Goal: Information Seeking & Learning: Get advice/opinions

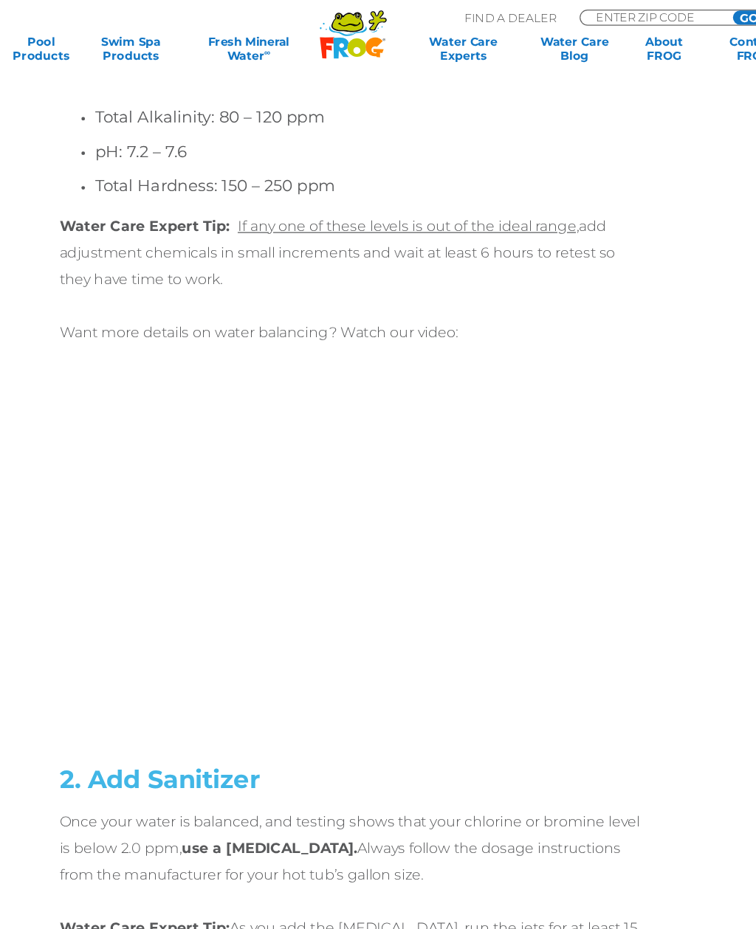
scroll to position [2868, 0]
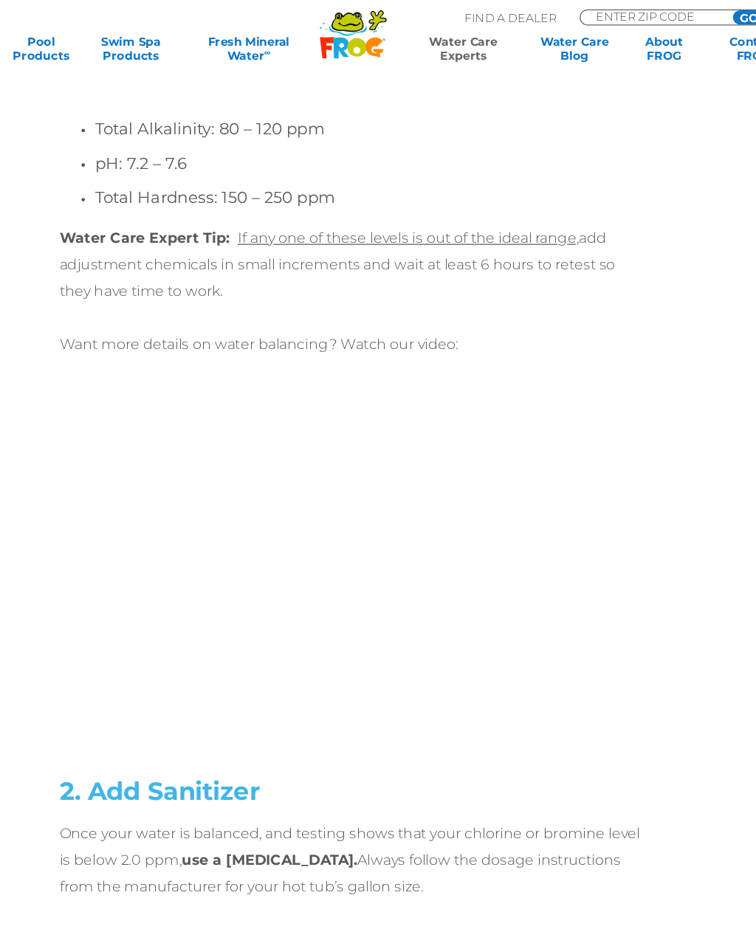
click at [423, 40] on link "Water Care Experts" at bounding box center [470, 41] width 94 height 24
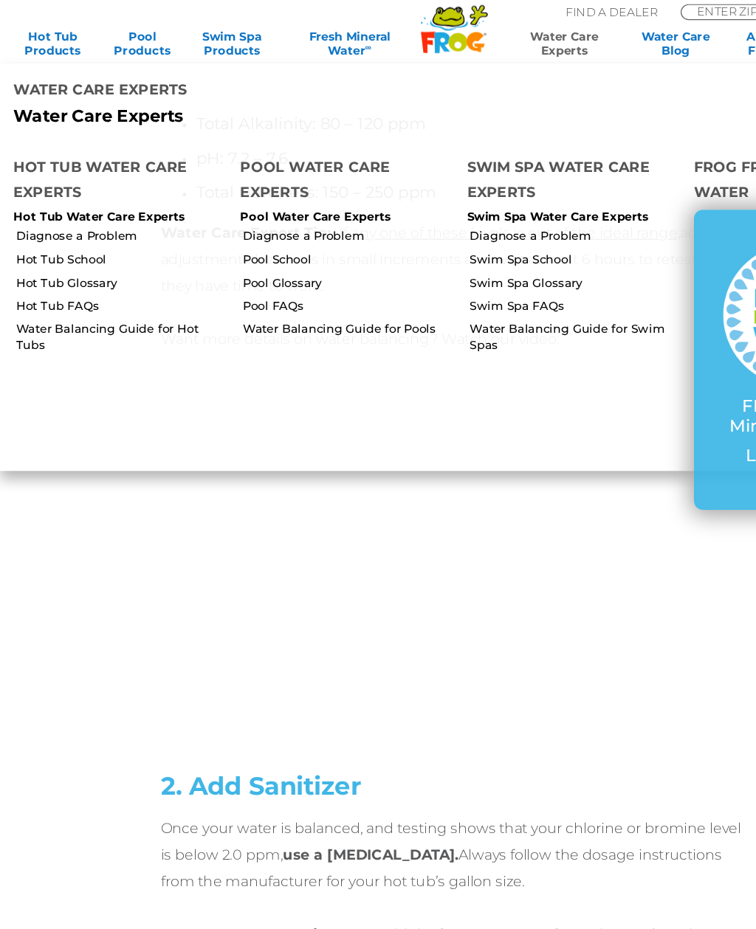
click at [114, 194] on link "Diagnose a Problem" at bounding box center [101, 200] width 176 height 13
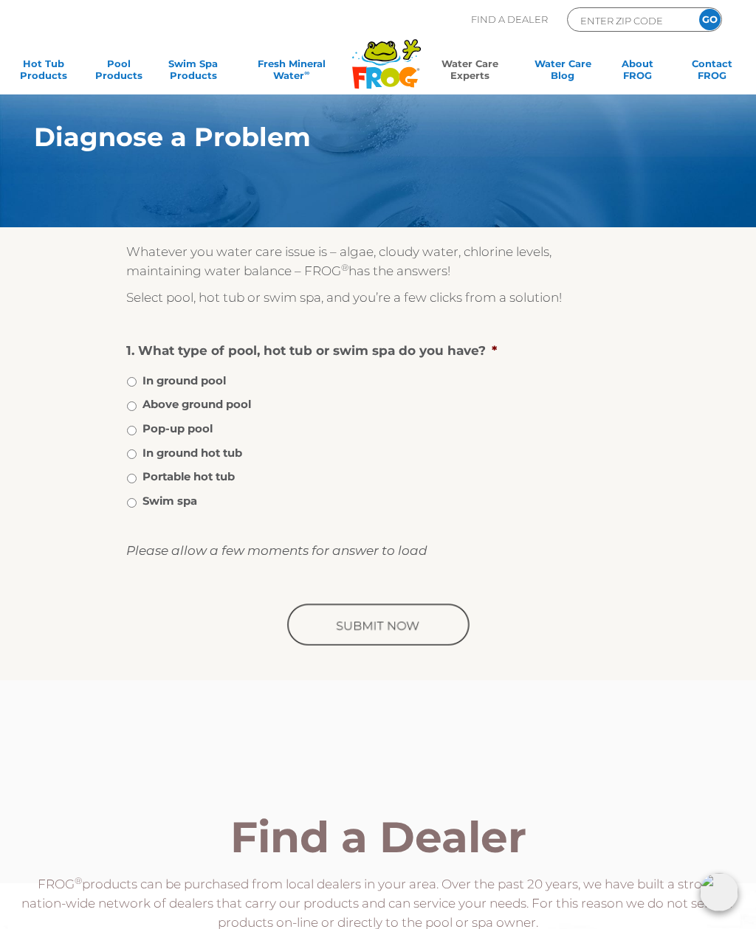
click at [145, 448] on label "In ground hot tub" at bounding box center [192, 453] width 100 height 16
click at [137, 449] on input "In ground hot tub" at bounding box center [132, 454] width 10 height 10
radio input "true"
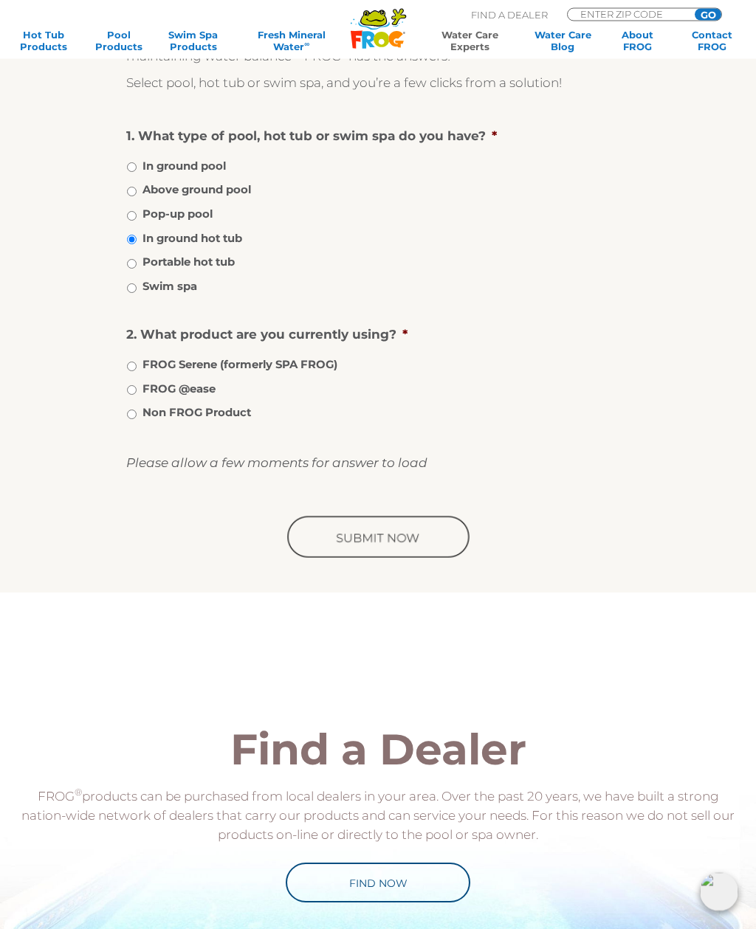
scroll to position [215, 0]
click at [150, 387] on label "FROG @ease" at bounding box center [178, 388] width 73 height 16
click at [137, 387] on input "FROG @ease" at bounding box center [132, 389] width 10 height 10
radio input "true"
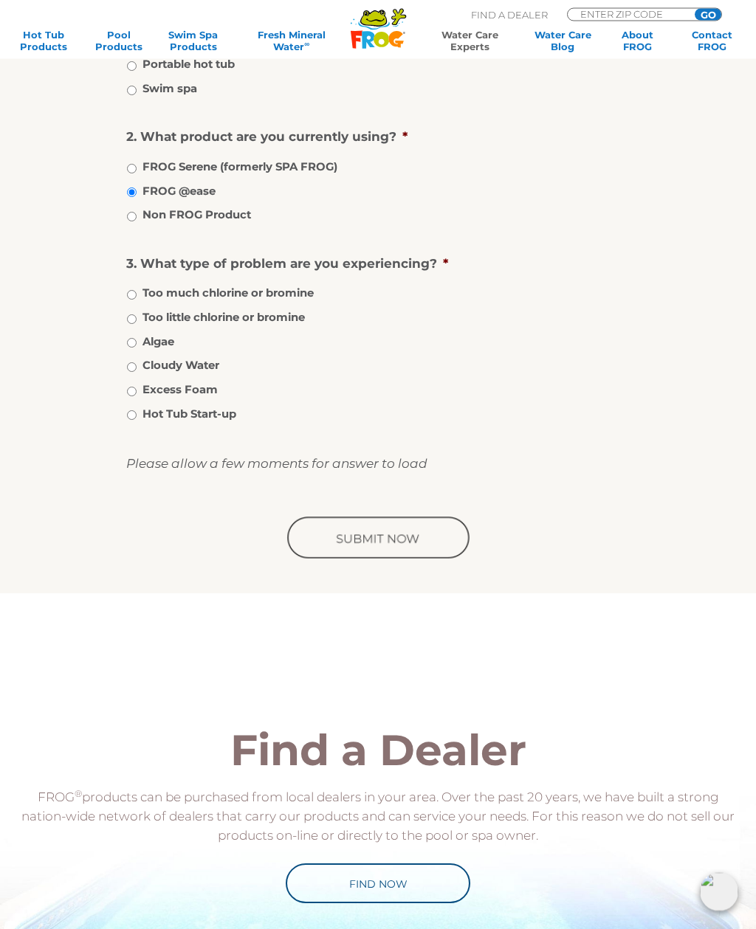
scroll to position [412, 0]
click at [145, 309] on label "Too little chlorine or bromine" at bounding box center [223, 317] width 162 height 16
click at [137, 314] on input "Too little chlorine or bromine" at bounding box center [132, 319] width 10 height 10
radio input "true"
click at [137, 342] on input "Algae" at bounding box center [132, 343] width 10 height 10
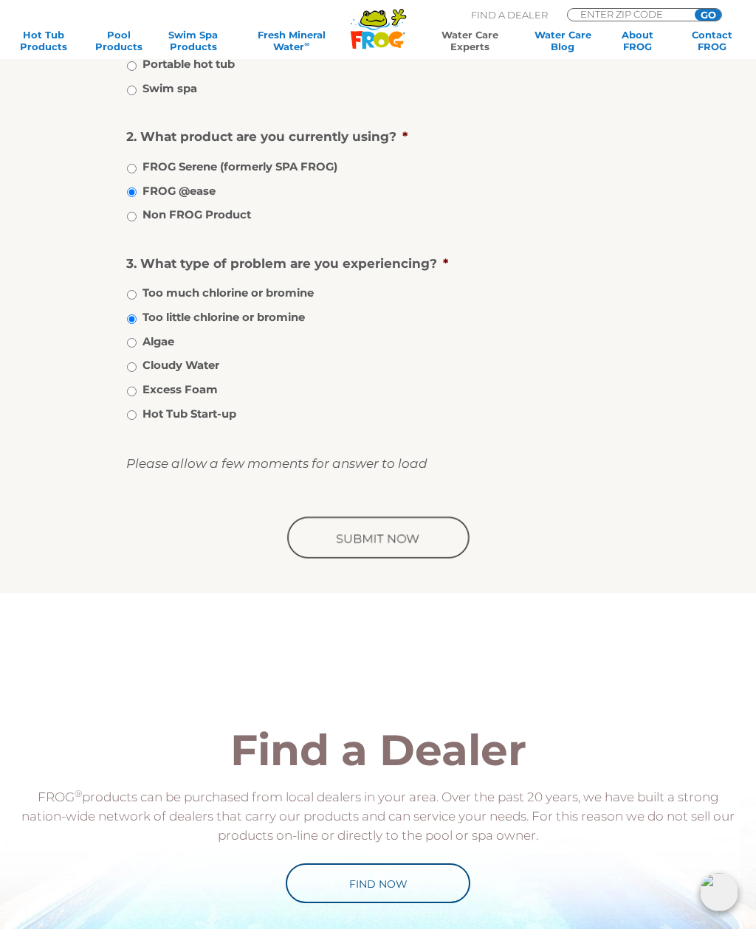
radio input "true"
click at [117, 380] on div "Whatever you water care issue is – algae, cloudy water, chlorine levels, mainta…" at bounding box center [378, 204] width 754 height 778
click at [149, 406] on label "Hot Tub Start-up" at bounding box center [189, 414] width 94 height 16
click at [137, 410] on input "Hot Tub Start-up" at bounding box center [132, 415] width 10 height 10
radio input "true"
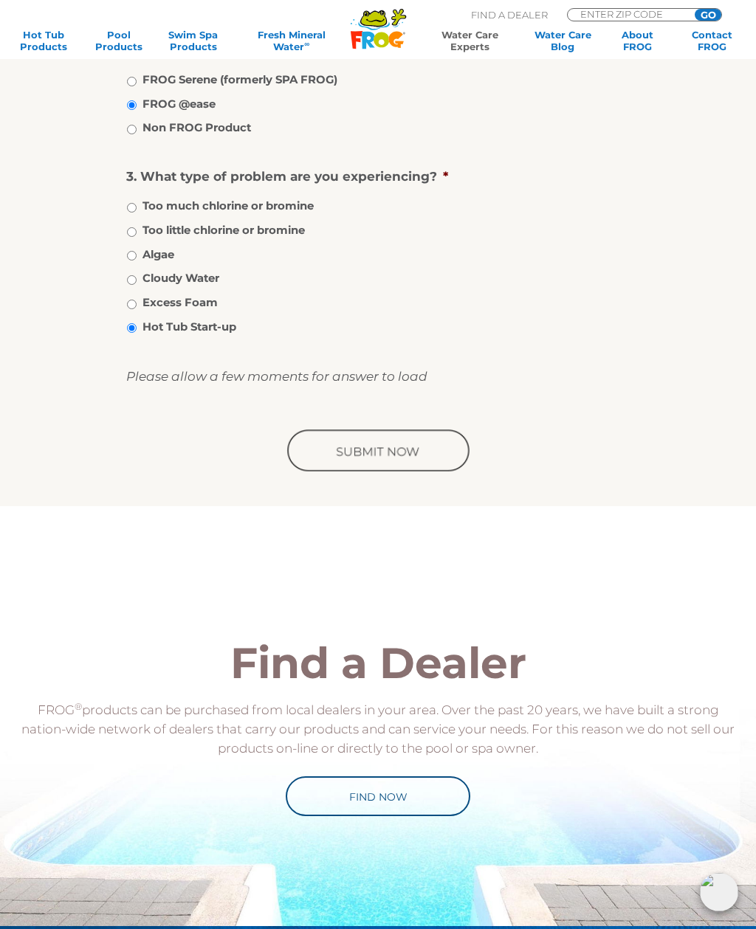
scroll to position [500, 0]
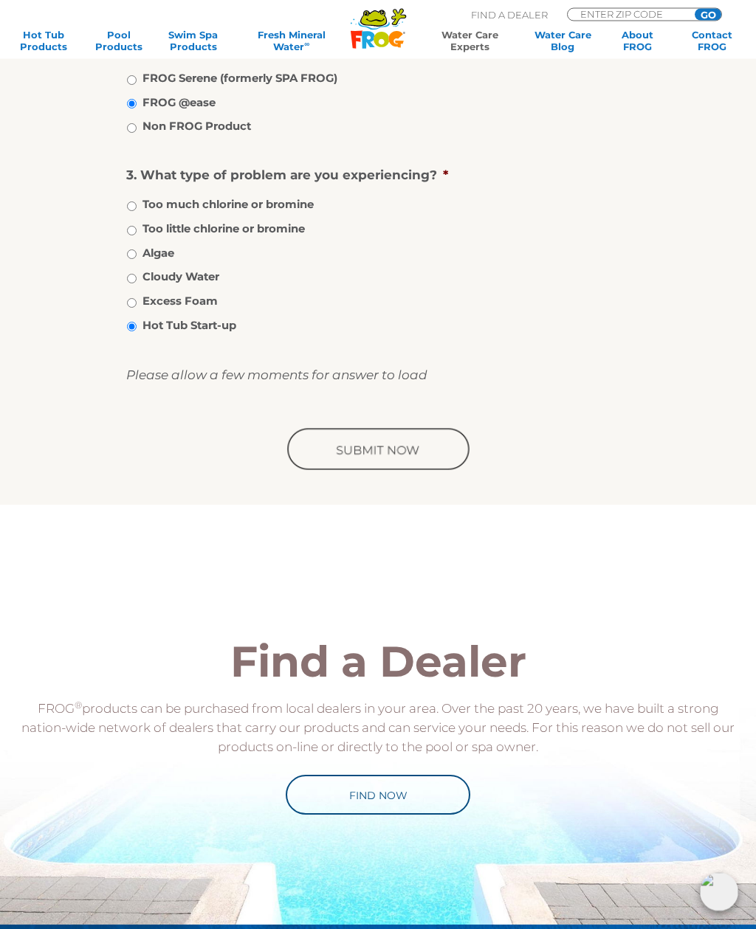
click at [137, 325] on input "Hot Tub Start-up" at bounding box center [132, 327] width 10 height 10
click at [136, 305] on input "Excess Foam" at bounding box center [132, 304] width 10 height 10
radio input "true"
click at [137, 227] on input "Too little chlorine or bromine" at bounding box center [132, 232] width 10 height 10
radio input "true"
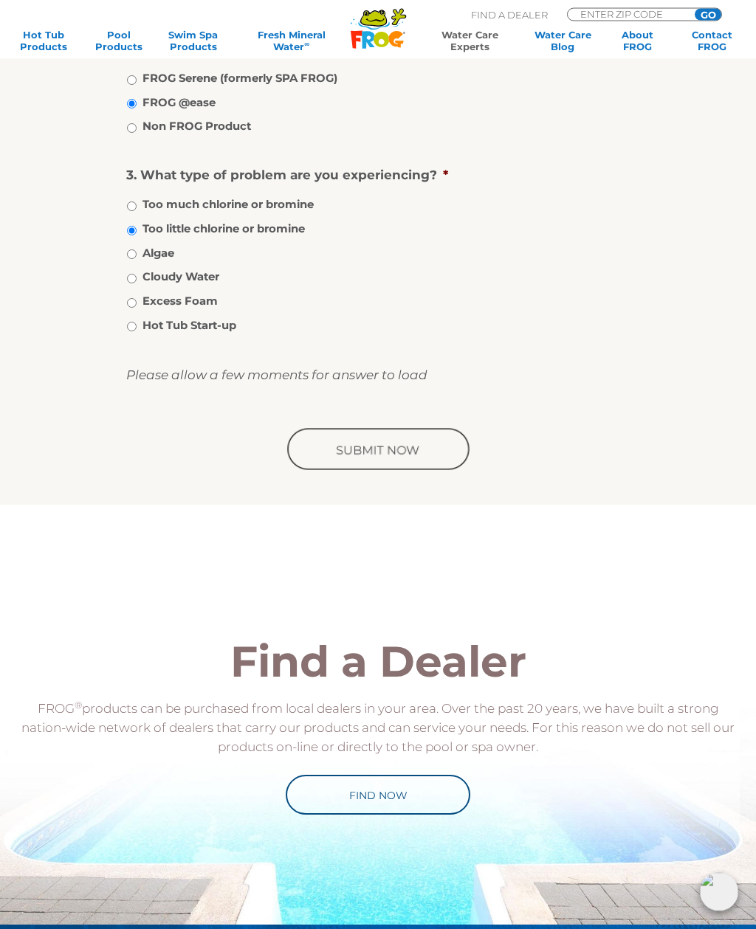
click at [150, 294] on label "Excess Foam" at bounding box center [179, 302] width 75 height 16
click at [137, 299] on input "Excess Foam" at bounding box center [132, 304] width 10 height 10
radio input "true"
click at [406, 446] on input "image" at bounding box center [377, 450] width 187 height 47
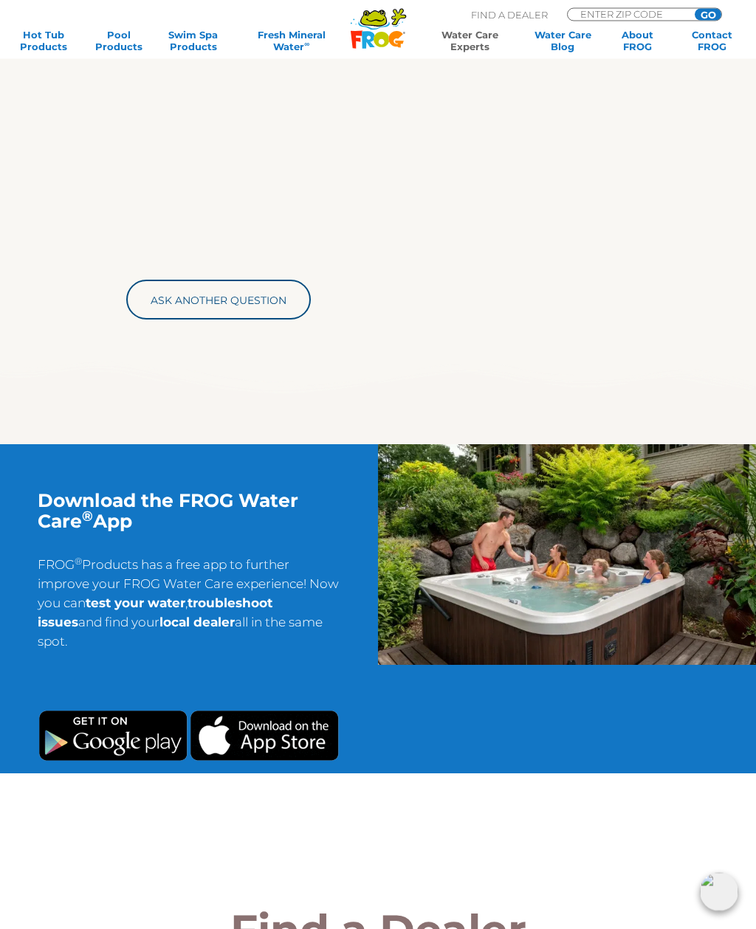
scroll to position [575, 0]
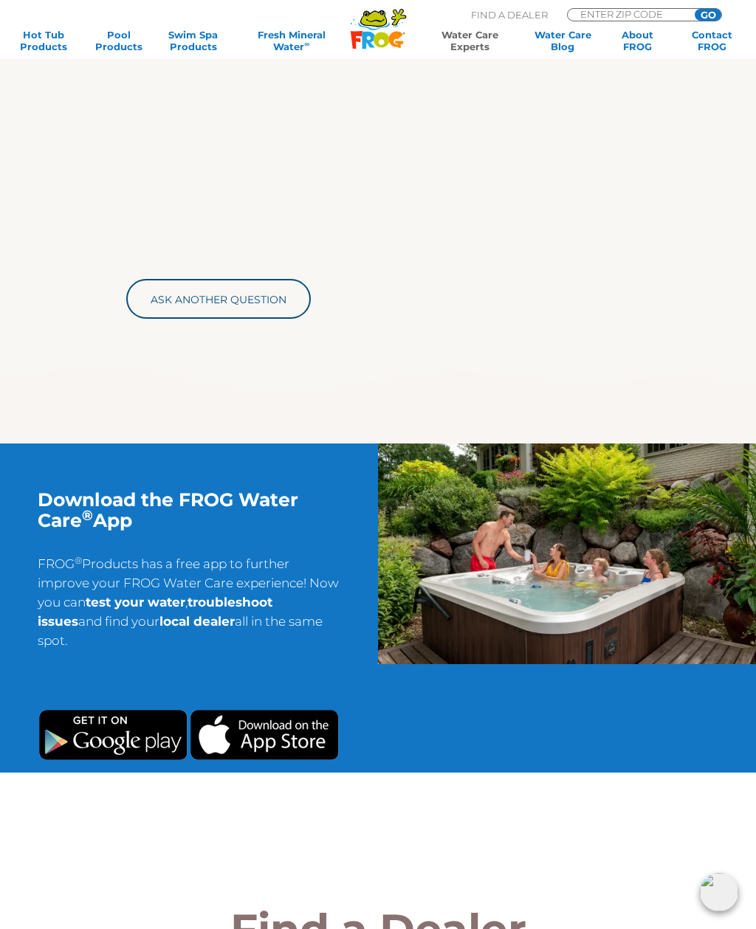
click at [261, 302] on link "Ask Another Question" at bounding box center [218, 299] width 184 height 40
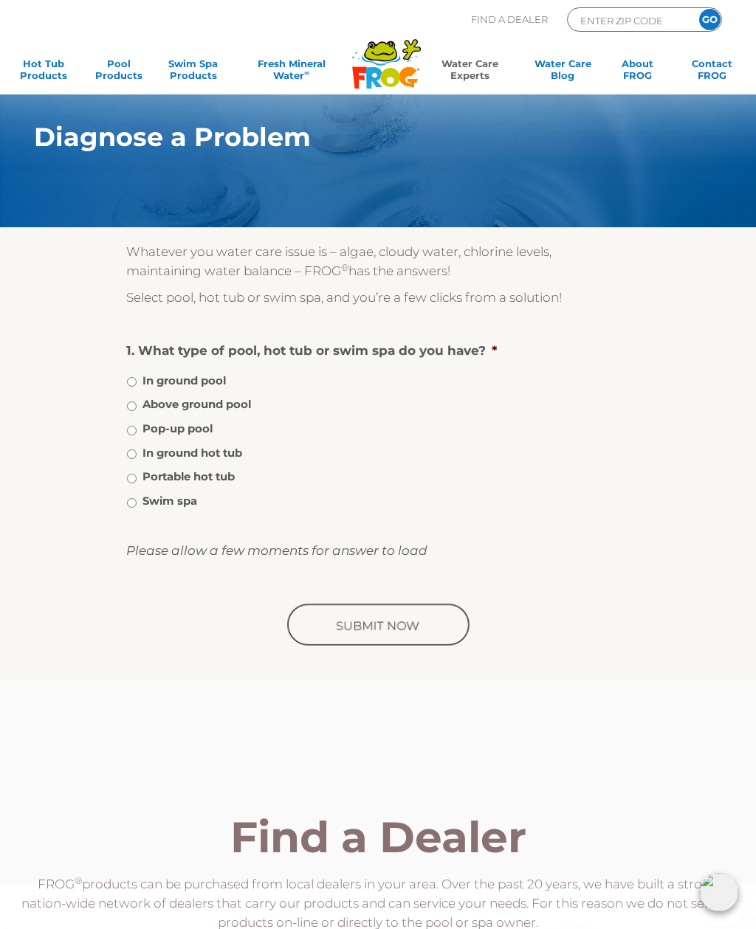
click at [137, 453] on input "In ground hot tub" at bounding box center [132, 454] width 10 height 10
radio input "true"
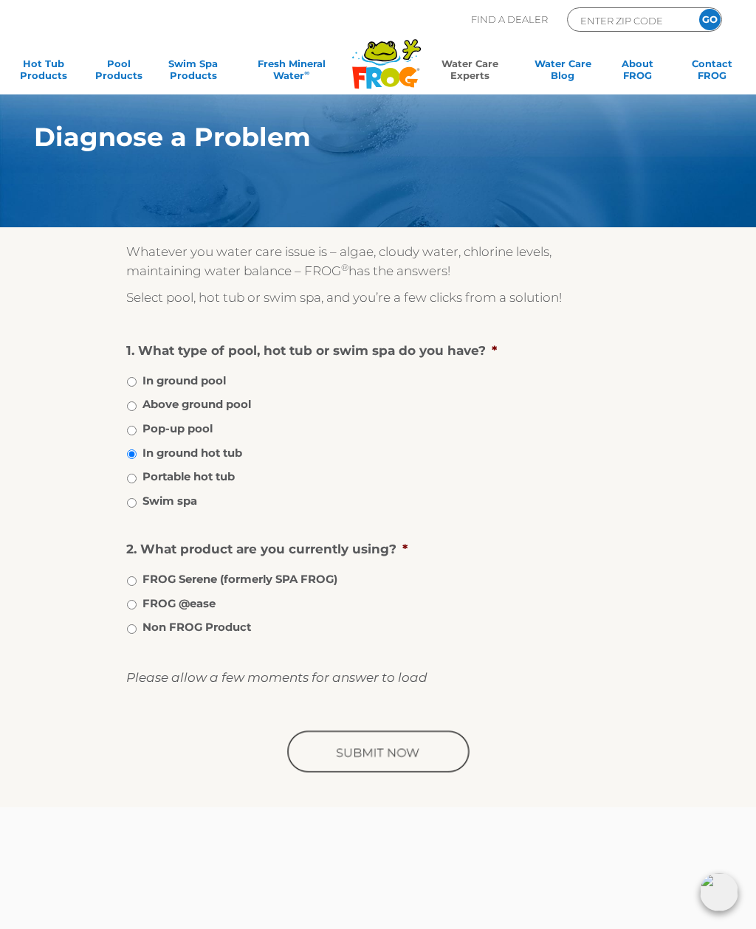
click at [145, 603] on label "FROG @ease" at bounding box center [178, 603] width 73 height 16
click at [137, 603] on input "FROG @ease" at bounding box center [132, 605] width 10 height 10
radio input "true"
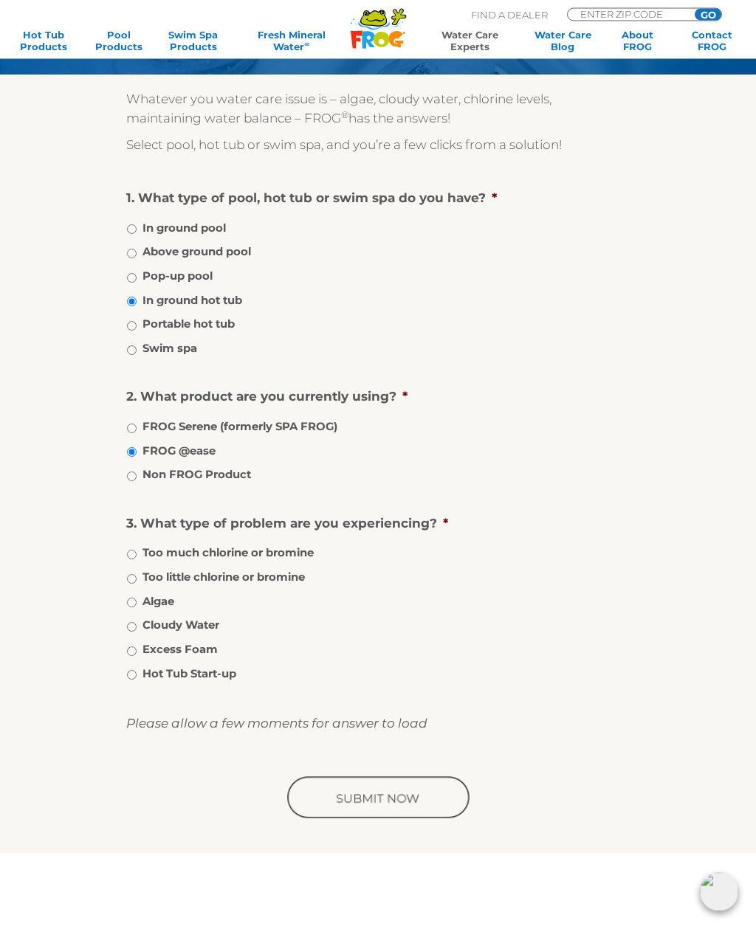
scroll to position [153, 0]
click at [151, 598] on label "Algae" at bounding box center [158, 601] width 32 height 16
click at [137, 598] on input "Algae" at bounding box center [132, 603] width 10 height 10
radio input "true"
click at [414, 795] on input "image" at bounding box center [377, 798] width 187 height 47
